Goal: Information Seeking & Learning: Learn about a topic

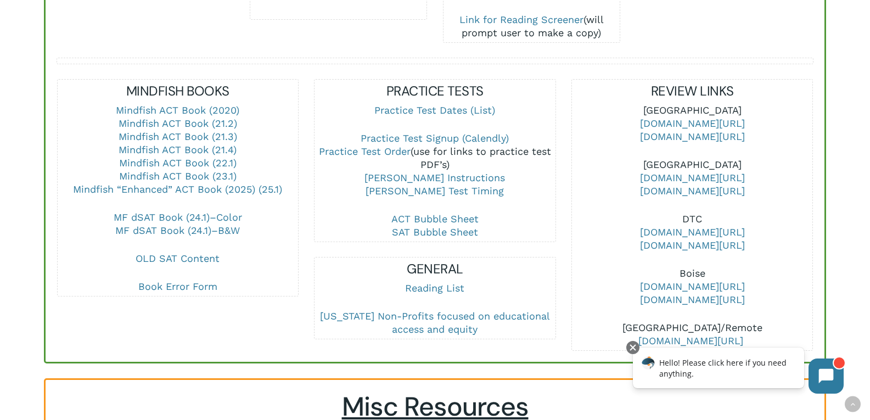
scroll to position [384, 0]
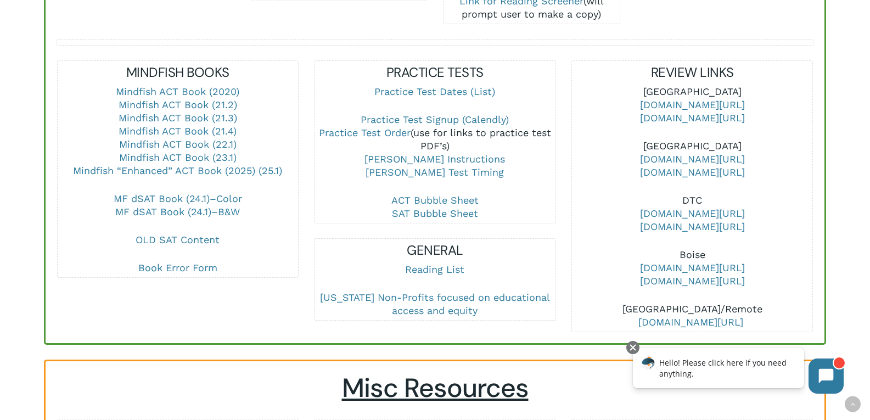
click at [111, 281] on div "MINDFISH BOOKS Mindfish ACT Book (2020) Mindfish ACT Book (21.2) Mindfish ACT B…" at bounding box center [177, 196] width 257 height 272
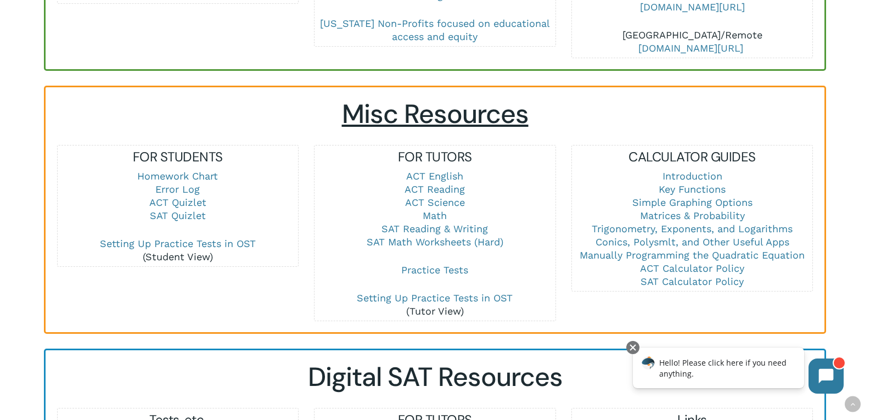
scroll to position [658, 0]
click at [433, 235] on link "SAT Math Worksheets (Hard)" at bounding box center [435, 241] width 137 height 12
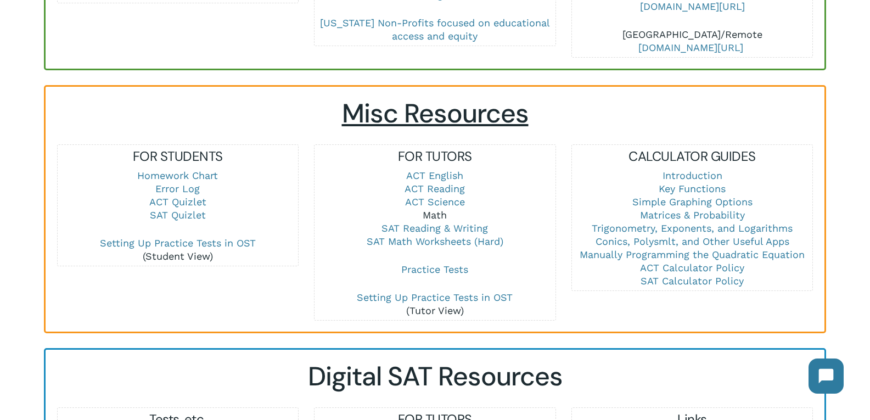
click at [440, 209] on link "Math" at bounding box center [435, 215] width 24 height 12
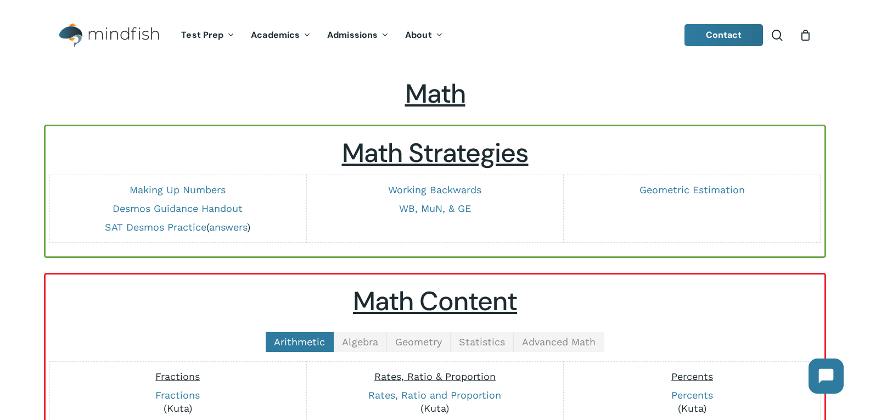
scroll to position [110, 0]
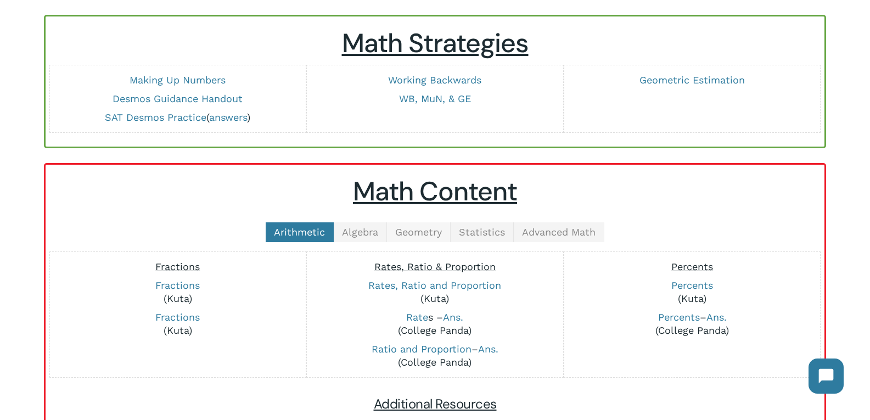
click at [421, 239] on link "Geometry" at bounding box center [419, 232] width 64 height 20
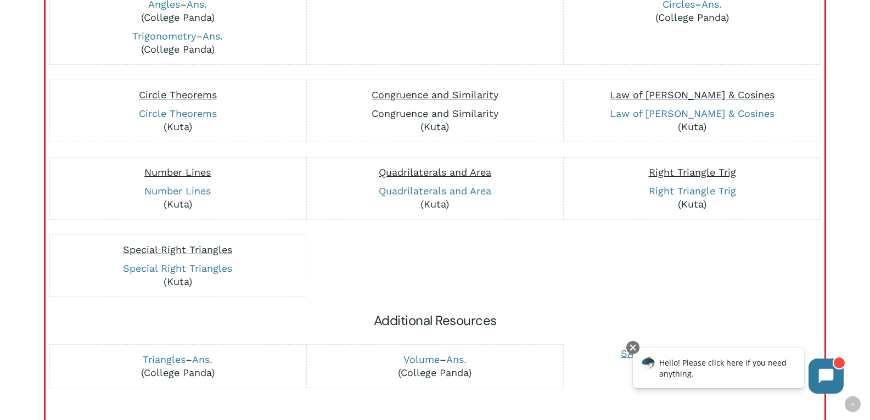
scroll to position [329, 0]
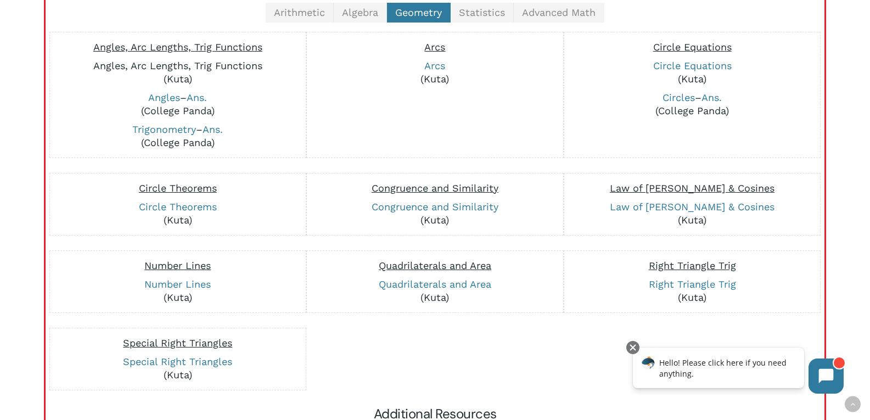
click at [198, 67] on link "Angles, Arc Lengths, Trig Functions" at bounding box center [177, 66] width 169 height 12
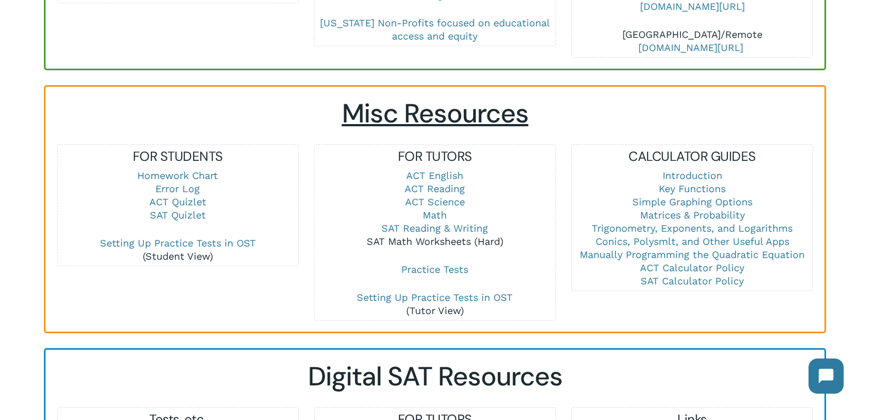
click at [449, 235] on link "SAT Math Worksheets (Hard)" at bounding box center [435, 241] width 137 height 12
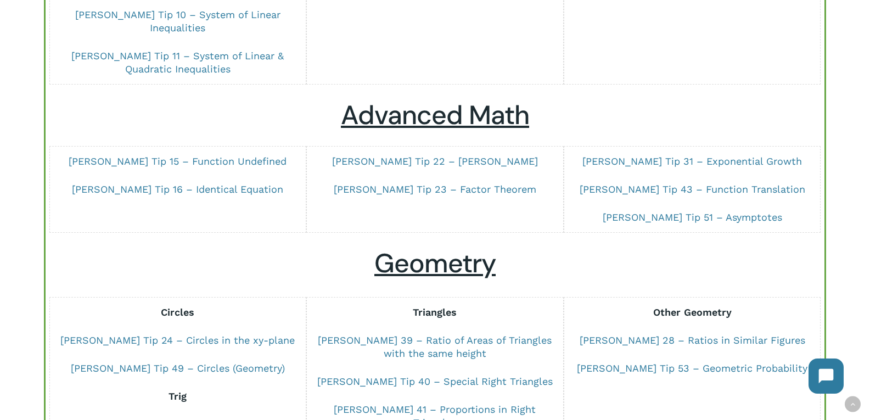
scroll to position [439, 0]
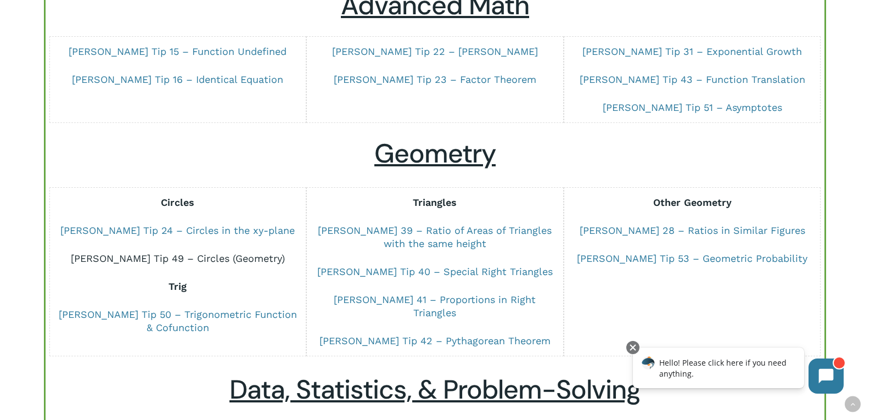
click at [154, 252] on link "[PERSON_NAME] Tip 49 – Circles (Geometry)" at bounding box center [178, 258] width 214 height 12
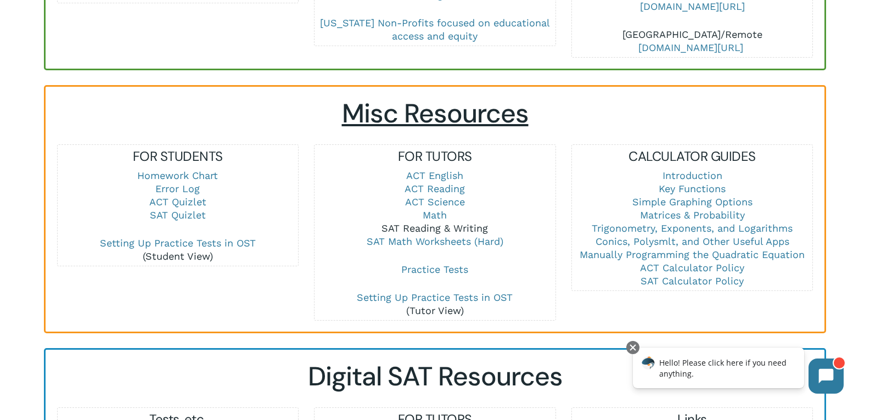
click at [431, 222] on link "SAT Reading & Writing" at bounding box center [434, 228] width 106 height 12
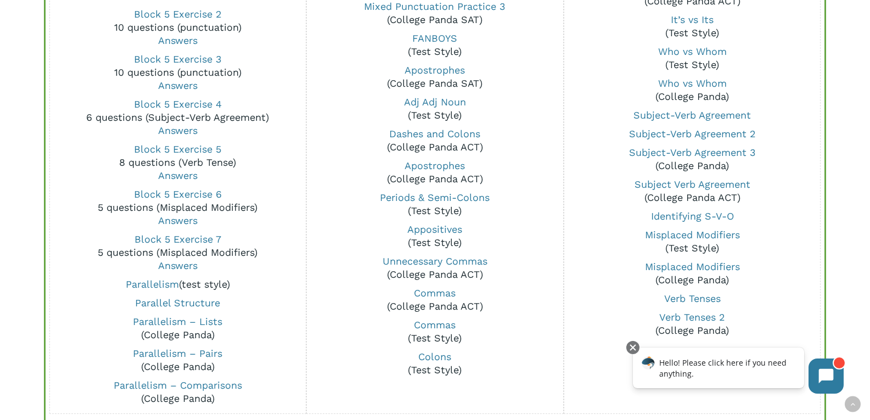
scroll to position [933, 0]
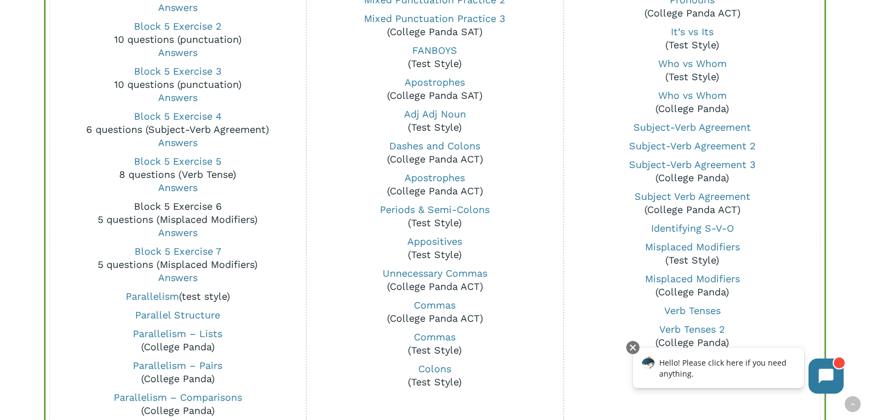
click at [187, 205] on link "Block 5 Exercise 6" at bounding box center [178, 206] width 88 height 12
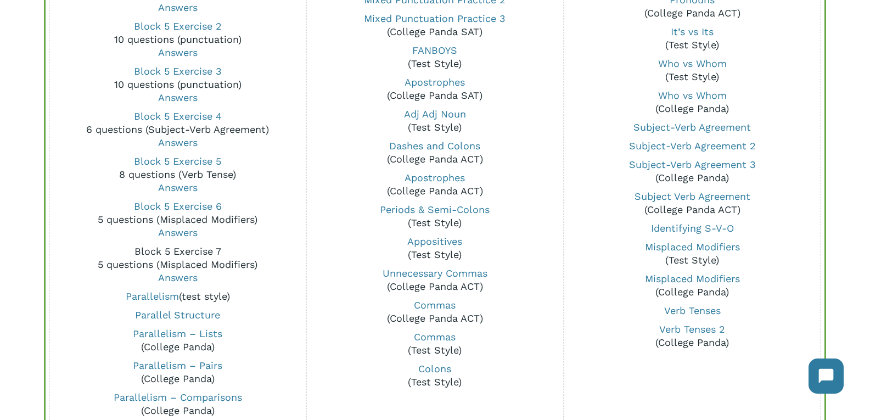
click at [179, 248] on link "Block 5 Exercise 7" at bounding box center [177, 251] width 87 height 12
click at [183, 279] on link "Answers" at bounding box center [178, 278] width 40 height 12
